Goal: Task Accomplishment & Management: Use online tool/utility

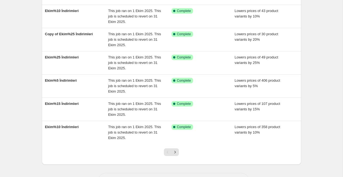
scroll to position [159, 0]
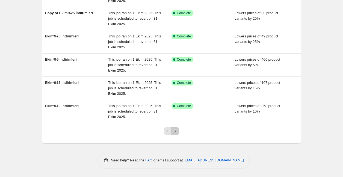
click at [176, 130] on icon "Next" at bounding box center [174, 130] width 5 height 5
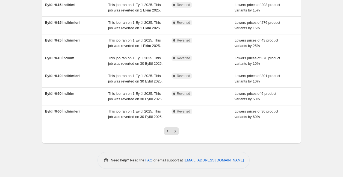
click at [168, 131] on icon "Previous" at bounding box center [167, 130] width 5 height 5
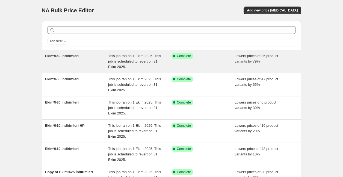
click at [82, 64] on div "Ekim%60 İndirimleri" at bounding box center [76, 61] width 63 height 16
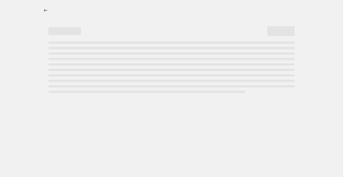
select select "percentage"
select select "collection"
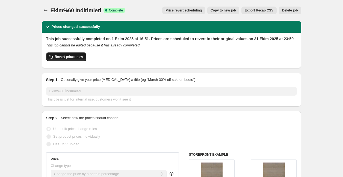
click at [65, 59] on span "Revert prices now" at bounding box center [69, 57] width 28 height 4
checkbox input "false"
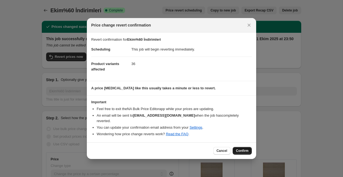
click at [246, 148] on span "Confirm" at bounding box center [242, 150] width 13 height 4
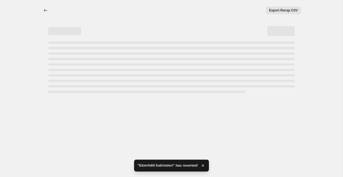
select select "percentage"
select select "collection"
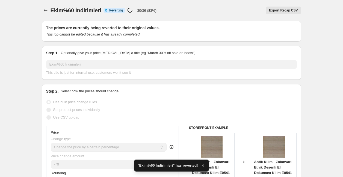
checkbox input "true"
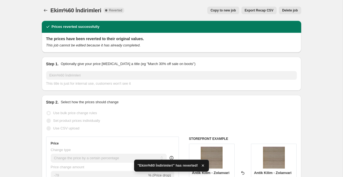
click at [220, 11] on span "Copy to new job" at bounding box center [222, 10] width 25 height 4
select select "percentage"
select select "collection"
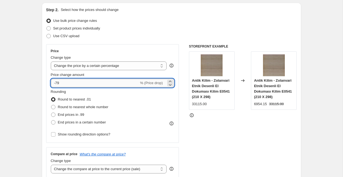
scroll to position [57, 0]
click at [70, 83] on input "-79" at bounding box center [95, 82] width 88 height 9
type input "-7"
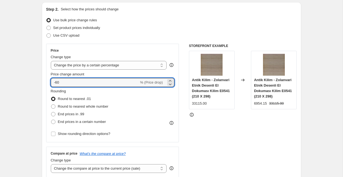
type input "-60"
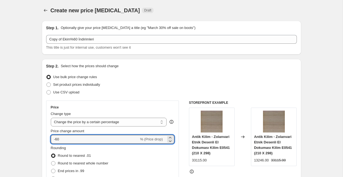
scroll to position [8, 0]
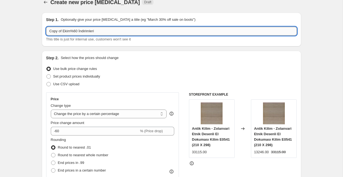
drag, startPoint x: 63, startPoint y: 31, endPoint x: 47, endPoint y: 31, distance: 15.6
click at [47, 31] on input "Copy of Ekim%60 İndirimleri" at bounding box center [171, 31] width 250 height 9
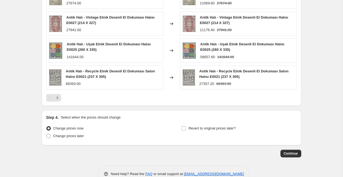
scroll to position [451, 0]
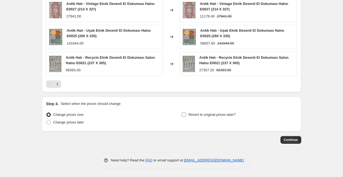
type input "Ekim%60 İndirimleri"
click at [196, 114] on span "Revert to original prices later?" at bounding box center [211, 114] width 47 height 4
click at [186, 114] on input "Revert to original prices later?" at bounding box center [183, 114] width 4 height 4
checkbox input "true"
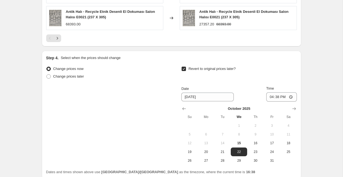
scroll to position [501, 0]
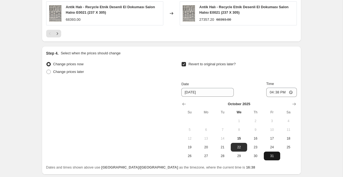
click at [272, 155] on span "31" at bounding box center [272, 156] width 12 height 4
type input "[DATE]"
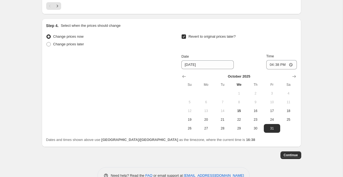
scroll to position [544, 0]
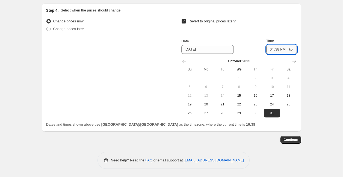
click at [277, 49] on input "16:38" at bounding box center [281, 49] width 31 height 9
type input "23:38"
click at [294, 143] on button "Continue" at bounding box center [290, 140] width 21 height 8
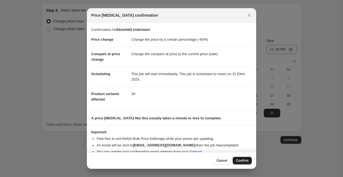
click at [243, 157] on button "Confirm" at bounding box center [241, 161] width 19 height 8
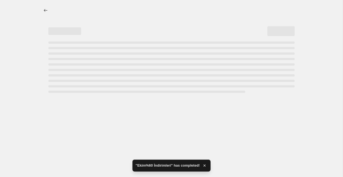
select select "percentage"
select select "collection"
